Goal: Find specific page/section: Find specific page/section

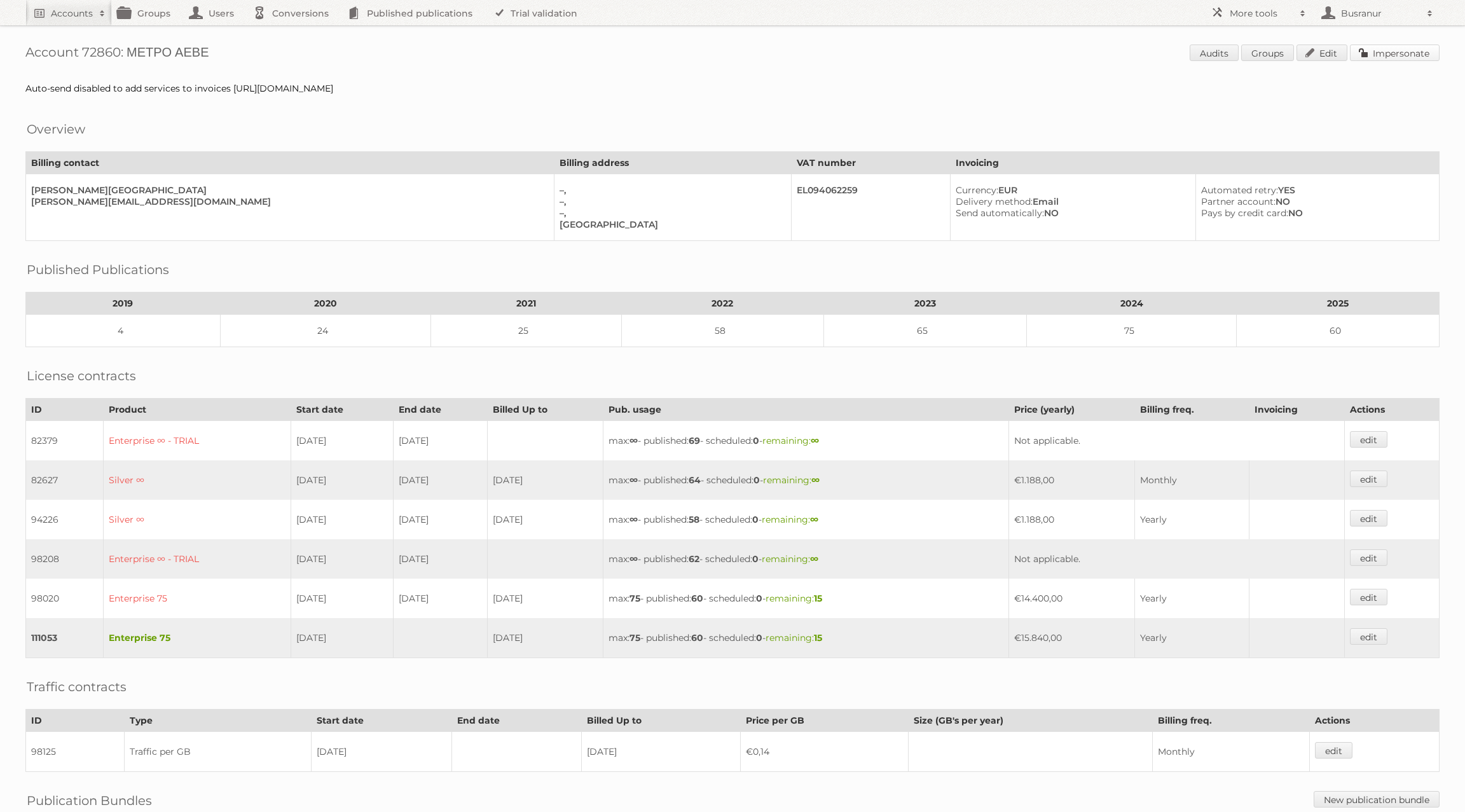
click at [1407, 60] on link "Impersonate" at bounding box center [1395, 52] width 90 height 16
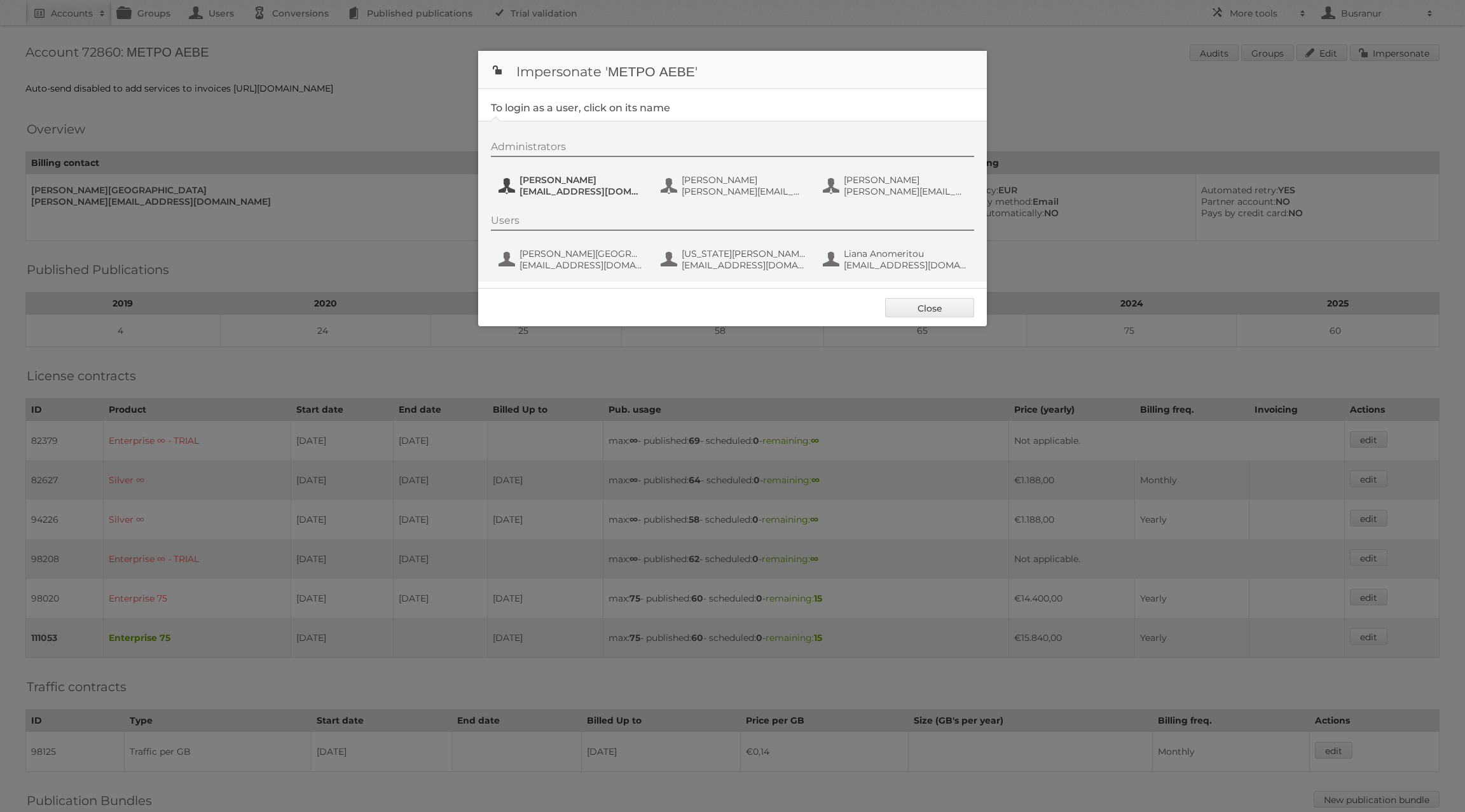
click at [543, 187] on span "P.Zotou@metro.com.gr" at bounding box center [581, 192] width 124 height 12
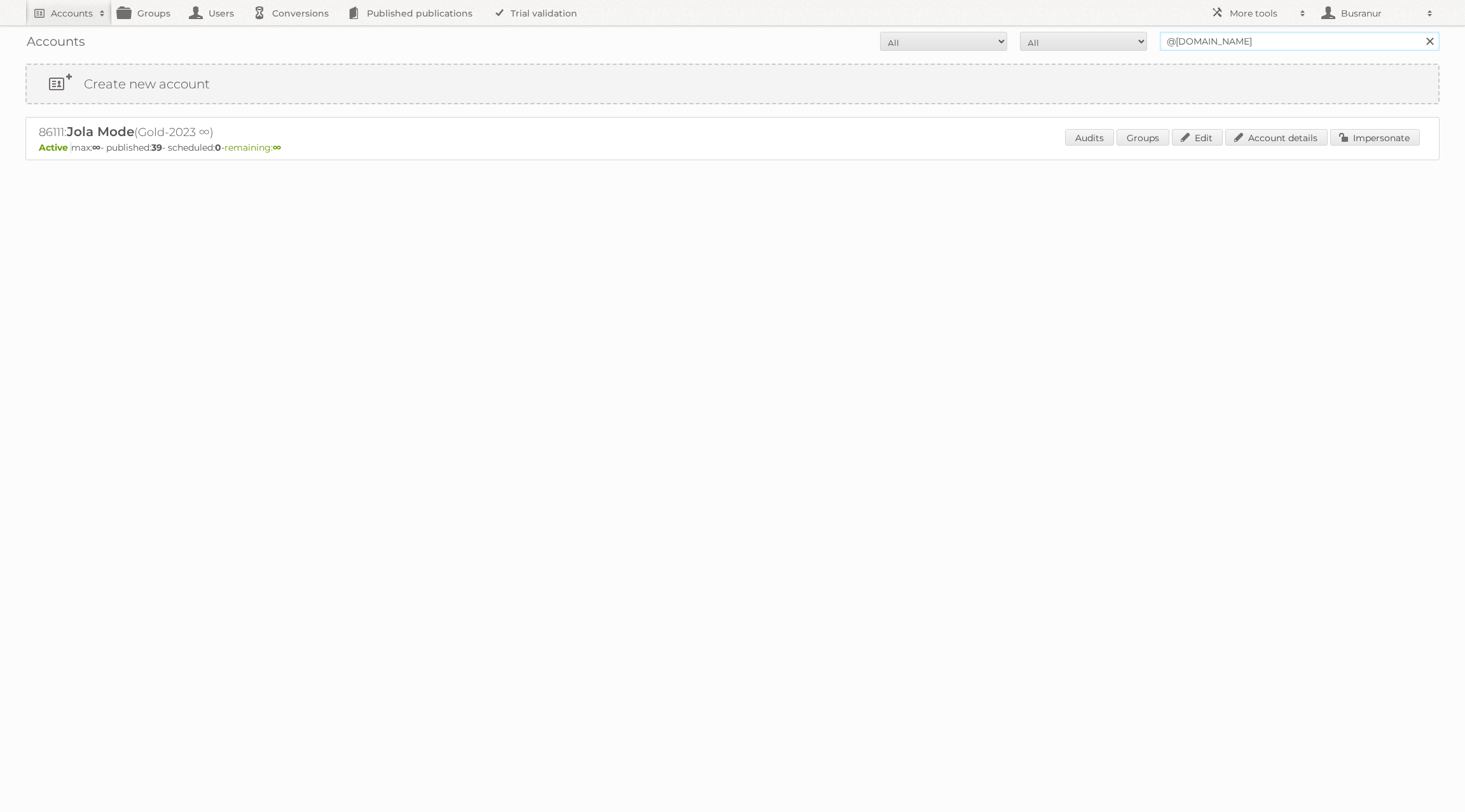
click at [1226, 43] on input "@jolamode.nl" at bounding box center [1300, 41] width 280 height 19
paste input "kennisgeving@leen-bakker.be"
type input "kennisgeving@leen-bakker.be"
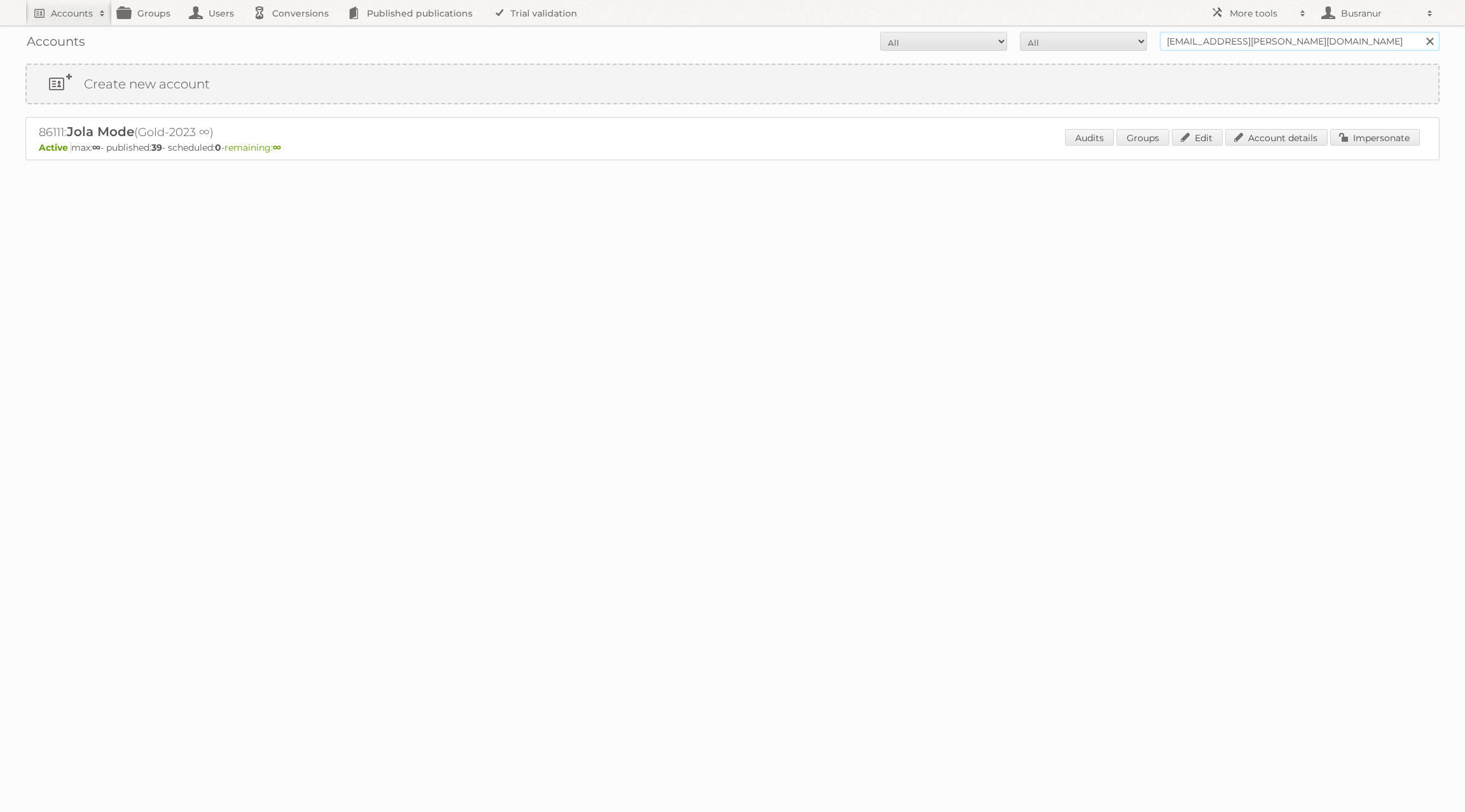
click at [1420, 32] on input "Search" at bounding box center [1429, 41] width 19 height 19
click at [1229, 38] on input "[EMAIL_ADDRESS][PERSON_NAME][DOMAIN_NAME]" at bounding box center [1300, 41] width 280 height 19
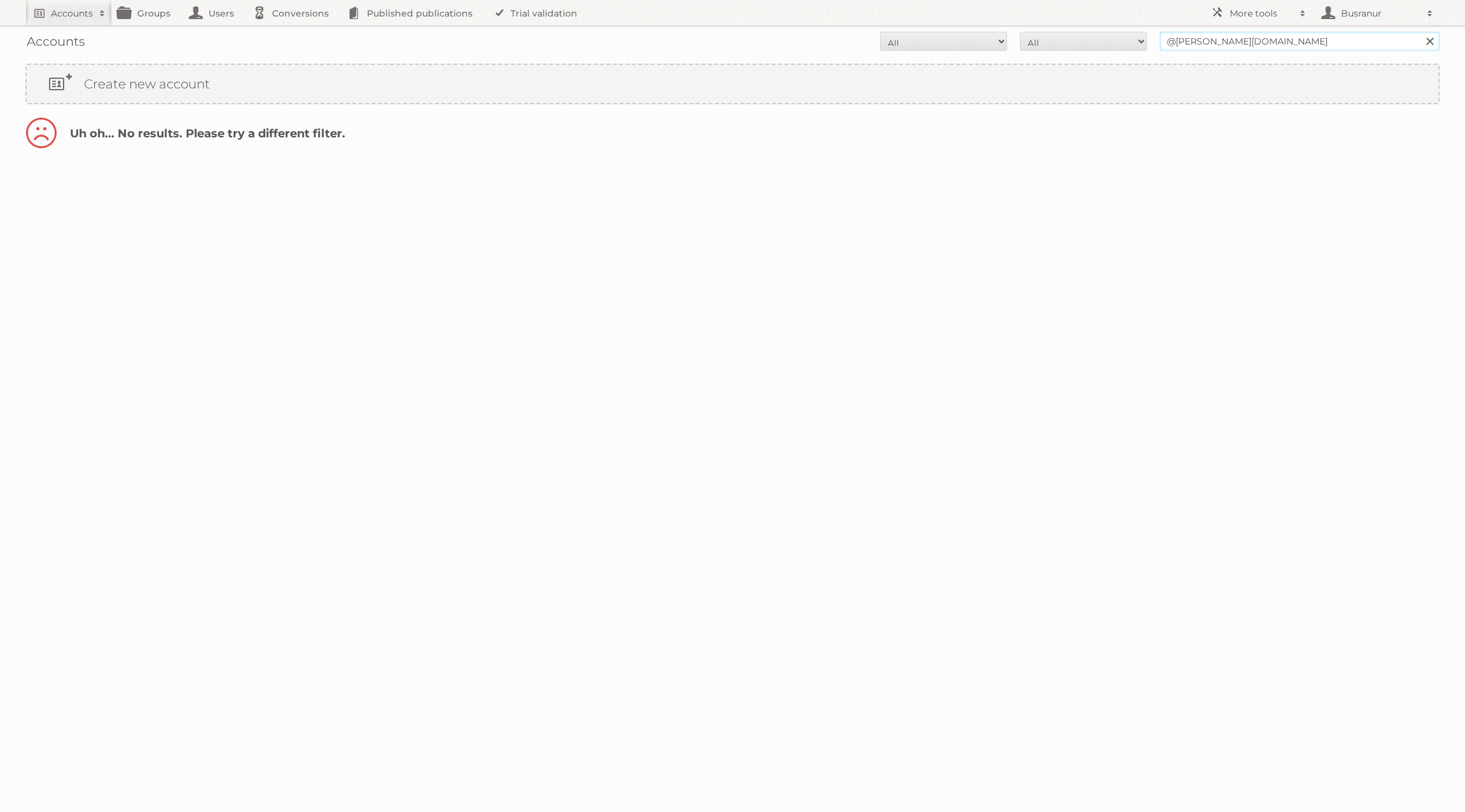
type input "@leen-bakker.be"
click at [1420, 32] on input "Search" at bounding box center [1429, 41] width 19 height 19
click at [1248, 40] on input "@[PERSON_NAME][DOMAIN_NAME]" at bounding box center [1300, 41] width 280 height 19
type input "@leen-bakker"
click at [1420, 32] on input "Search" at bounding box center [1429, 41] width 19 height 19
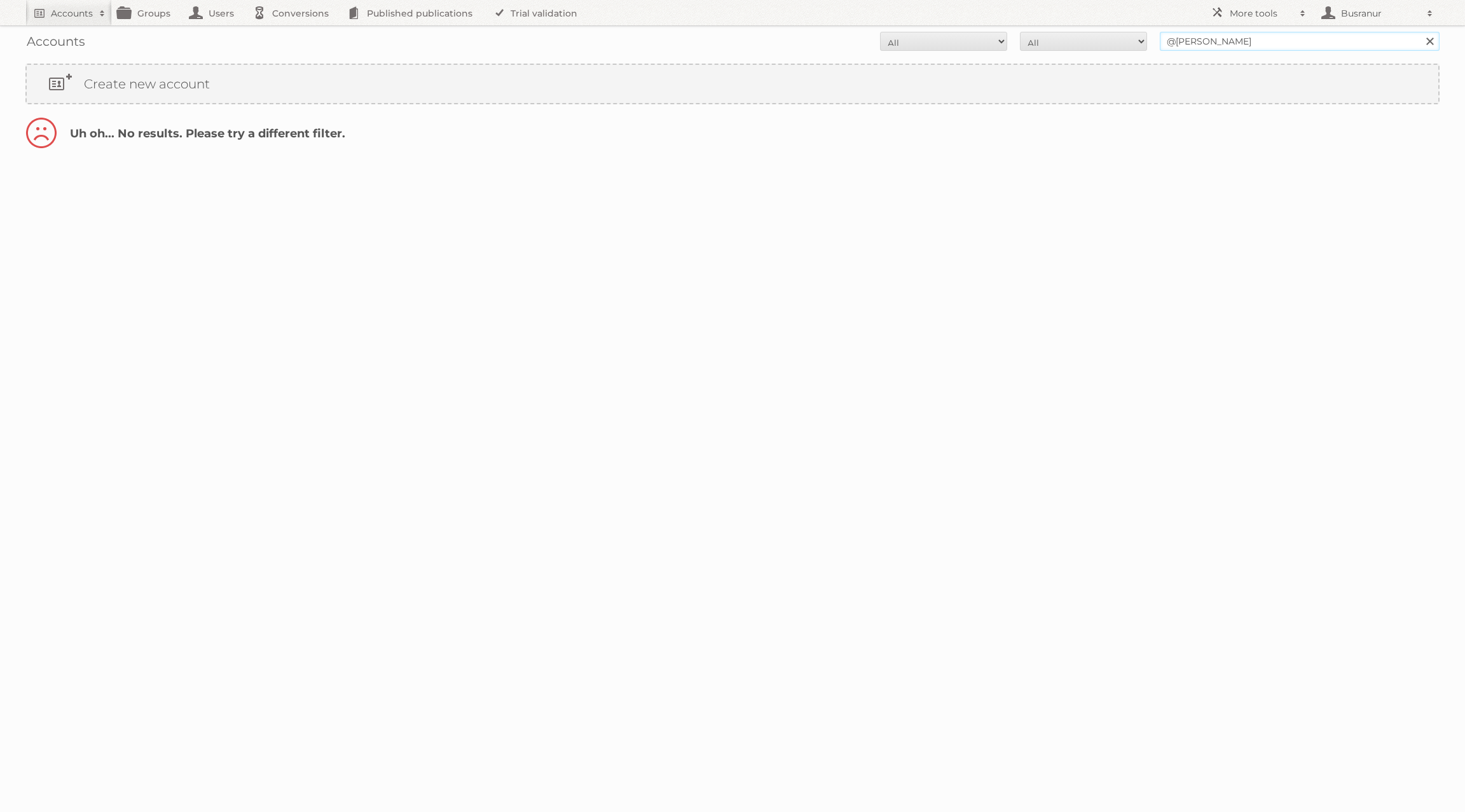
click at [1282, 34] on input "@[PERSON_NAME]" at bounding box center [1300, 41] width 280 height 19
type input "[PERSON_NAME]"
click at [1420, 32] on input "Search" at bounding box center [1429, 41] width 19 height 19
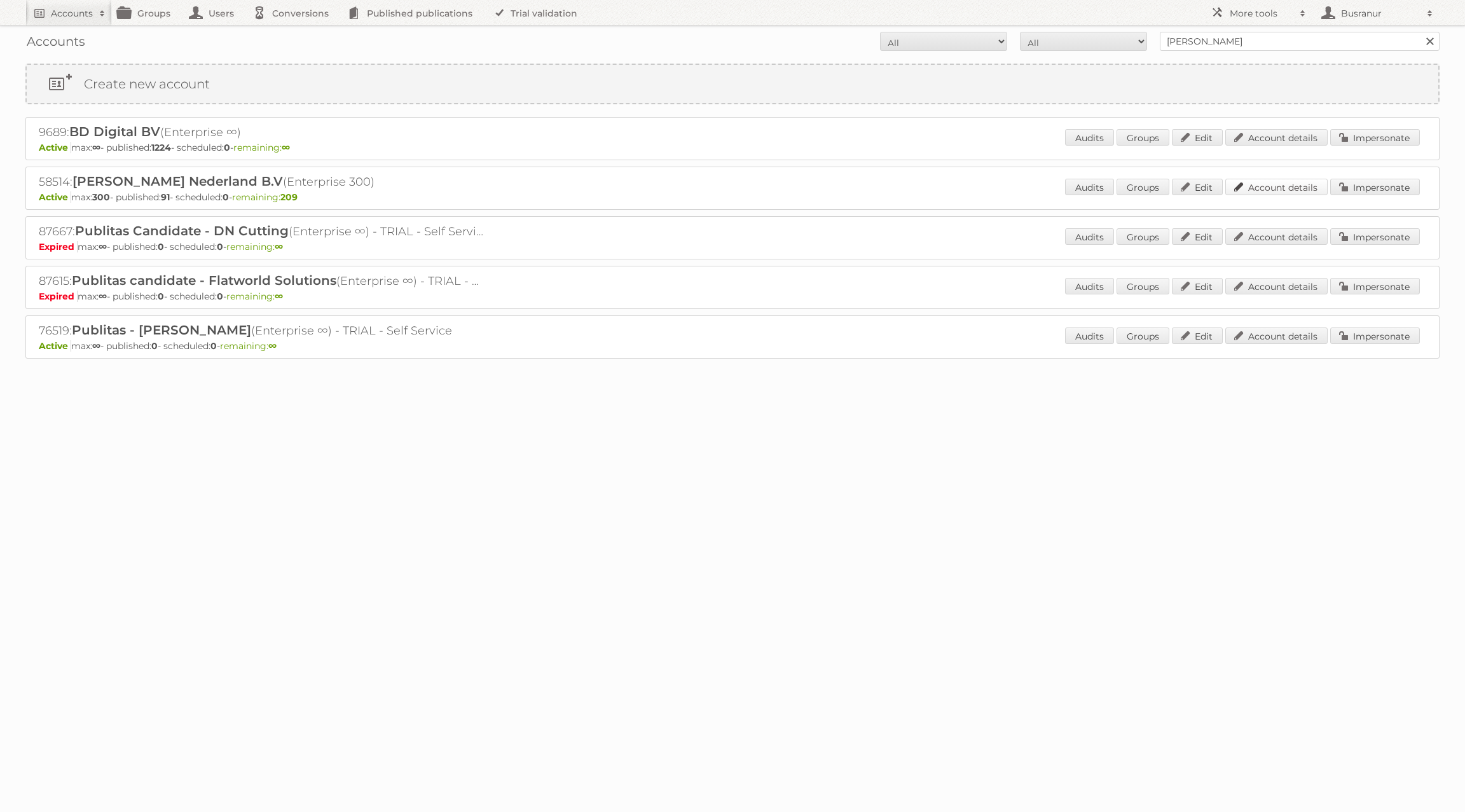
click at [1303, 186] on link "Account details" at bounding box center [1276, 187] width 102 height 16
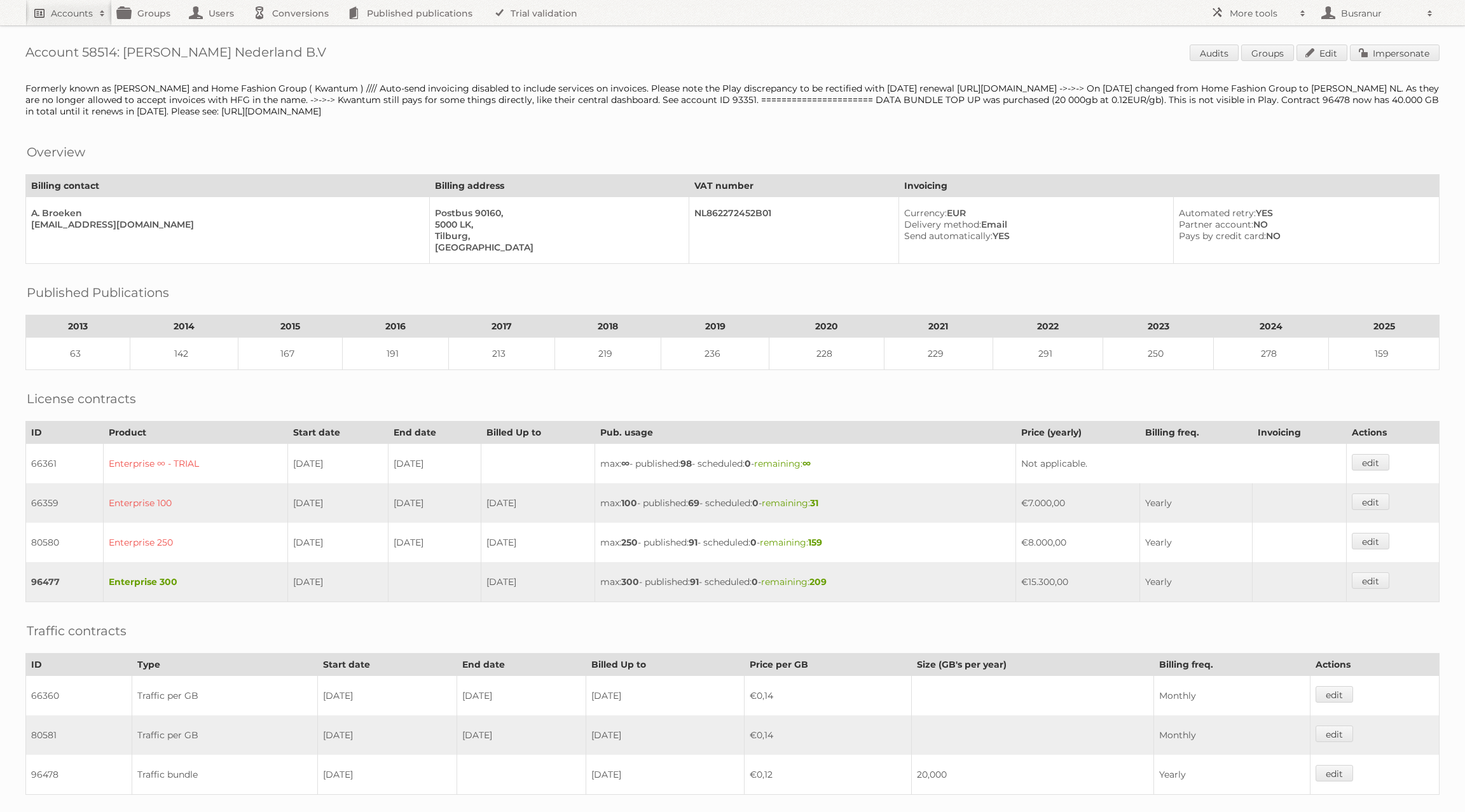
click at [72, 16] on h2 "Accounts" at bounding box center [72, 14] width 42 height 13
type input"] "leenbakker bel"
click at [293, 33] on input "Search" at bounding box center [302, 42] width 19 height 19
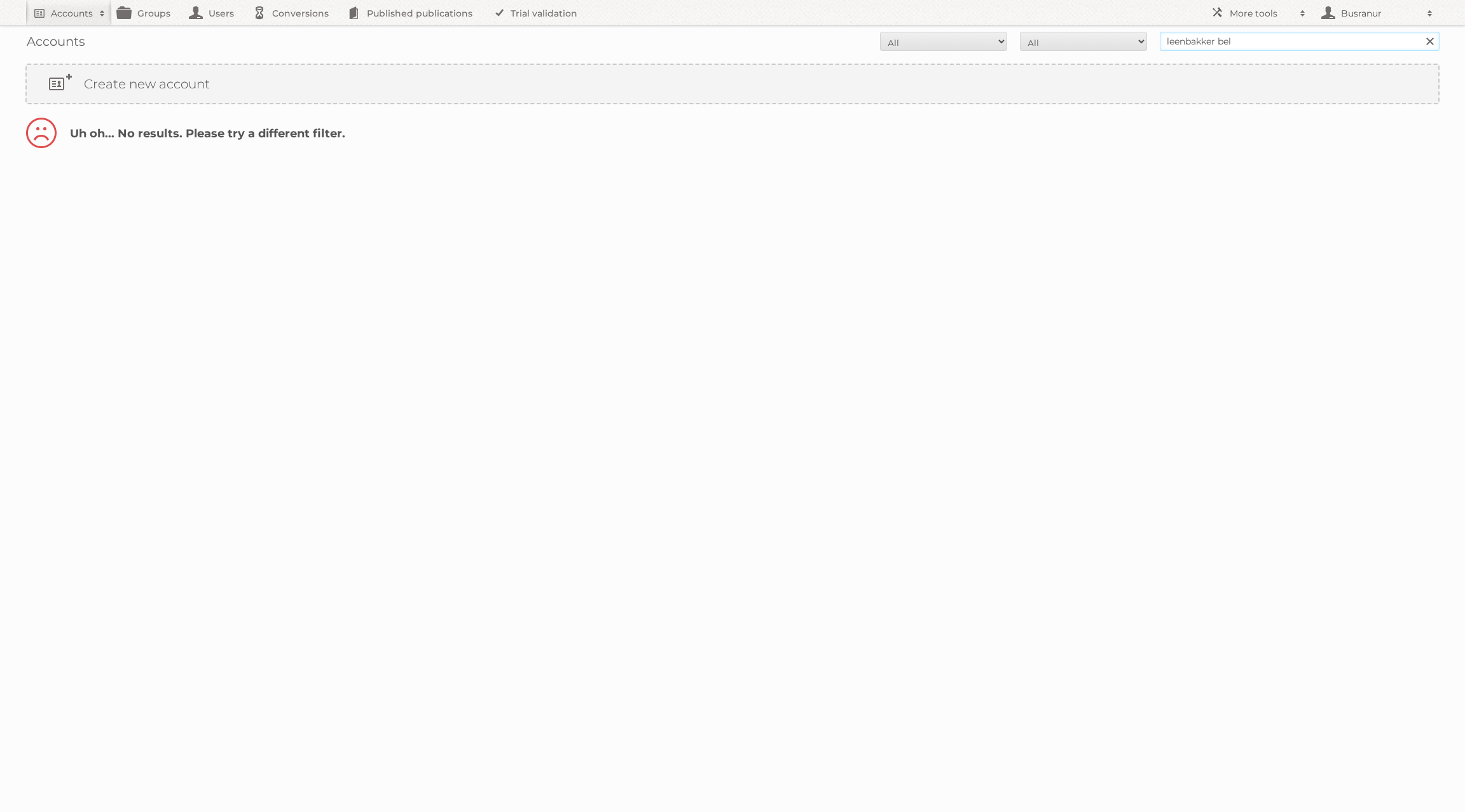
click at [1263, 40] on input "leenbakker bel" at bounding box center [1300, 41] width 280 height 19
type input "leenbakker"
click at [1420, 32] on input "Search" at bounding box center [1429, 41] width 19 height 19
